Goal: Transaction & Acquisition: Purchase product/service

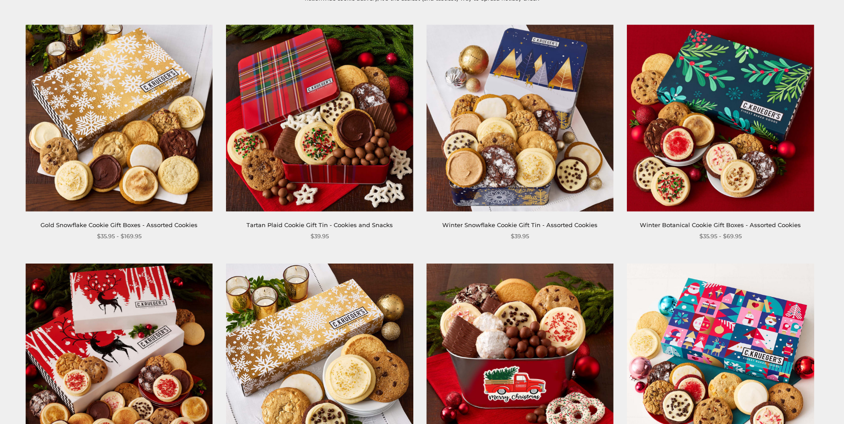
scroll to position [178, 0]
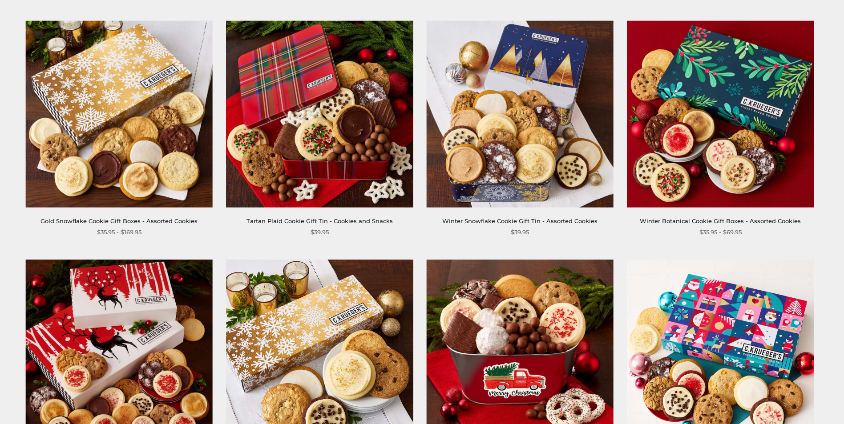
click at [120, 221] on link "Gold Snowflake Cookie Gift Boxes - Assorted Cookies" at bounding box center [118, 220] width 157 height 7
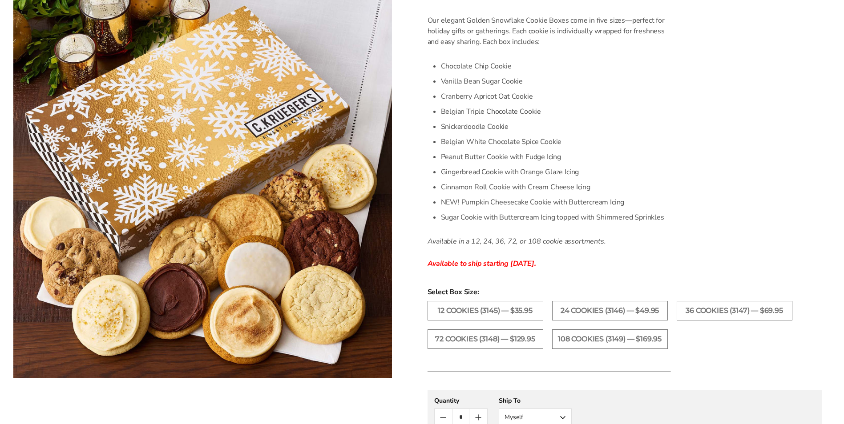
scroll to position [267, 0]
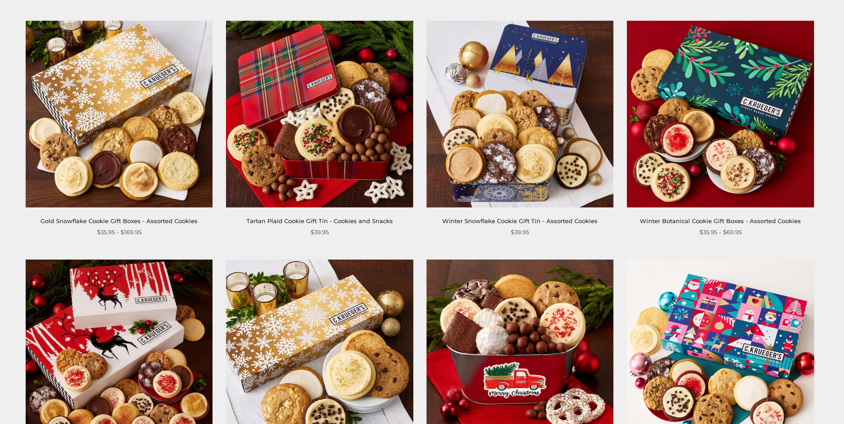
click at [513, 193] on img at bounding box center [519, 113] width 187 height 187
click at [661, 182] on img at bounding box center [720, 113] width 187 height 187
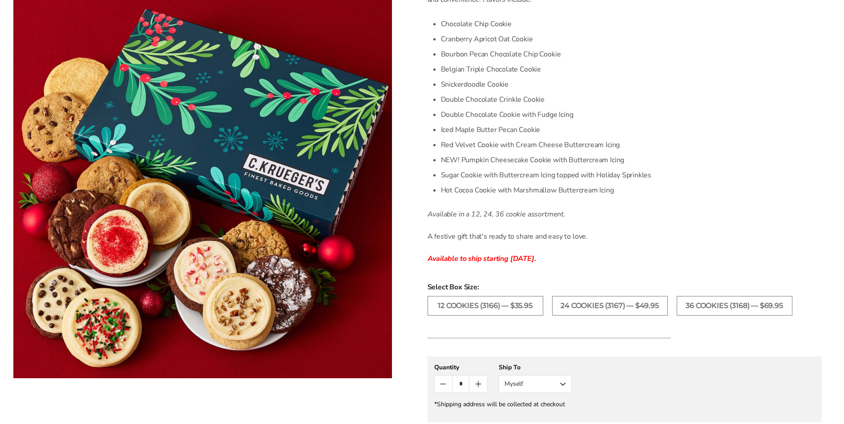
scroll to position [356, 0]
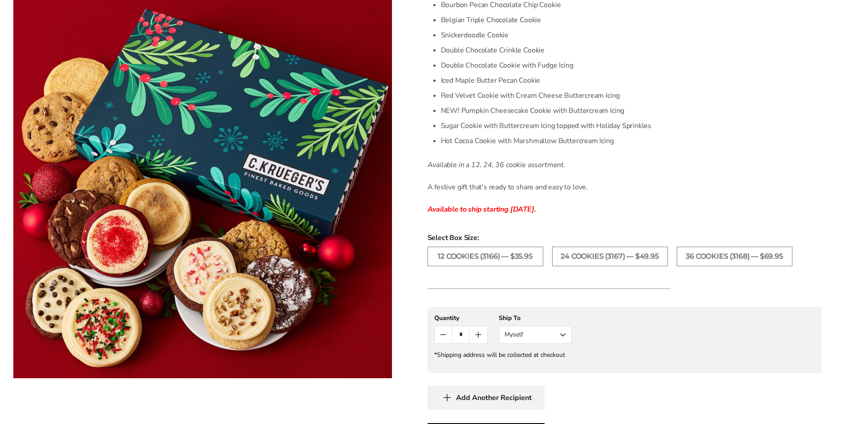
click at [789, 293] on form "C.KRUEGER'S Winter Botanical Cookie Gift Boxes - Assorted Cookies SKU: 3166 $35…" at bounding box center [624, 150] width 394 height 731
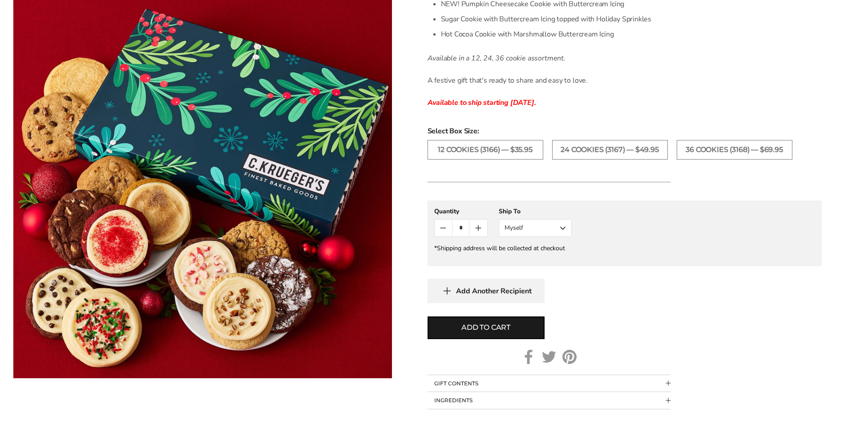
scroll to position [400, 0]
